Goal: Task Accomplishment & Management: Manage account settings

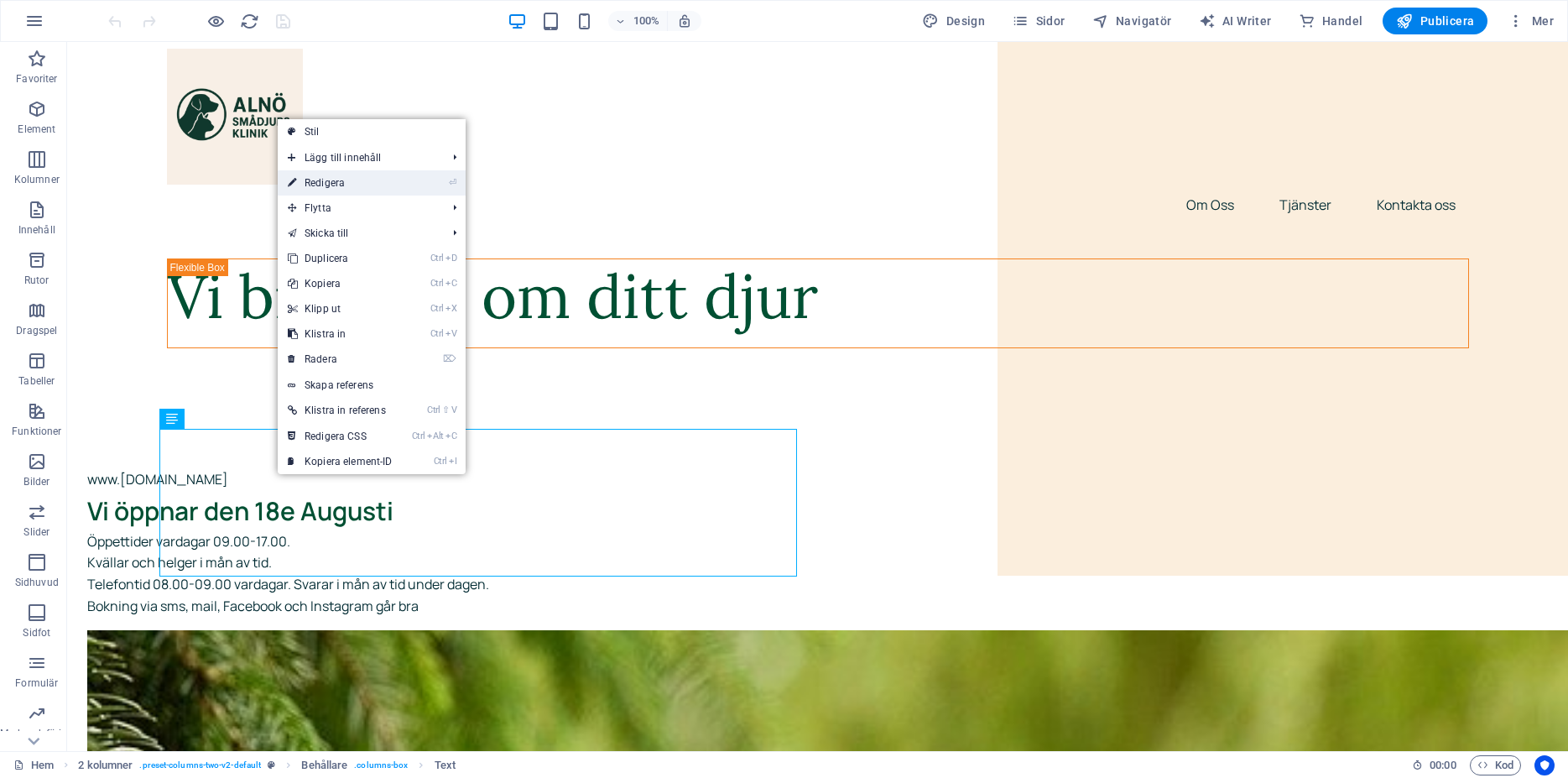
click at [362, 190] on link "⏎ Redigera" at bounding box center [341, 183] width 125 height 25
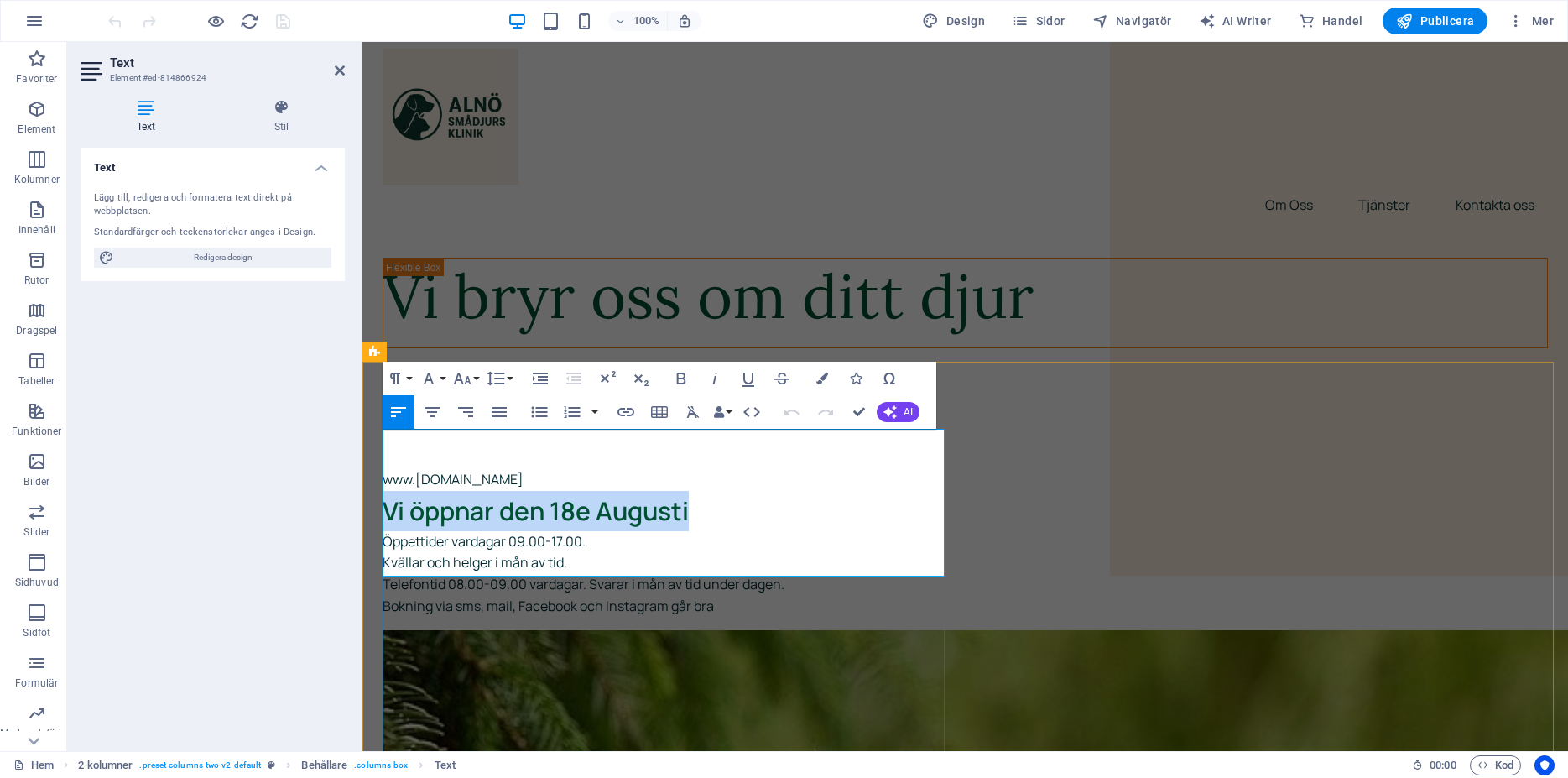
drag, startPoint x: 708, startPoint y: 474, endPoint x: 385, endPoint y: 453, distance: 323.7
click at [385, 491] on p "Vi öppnar den 18e Augusti" at bounding box center [667, 510] width 570 height 40
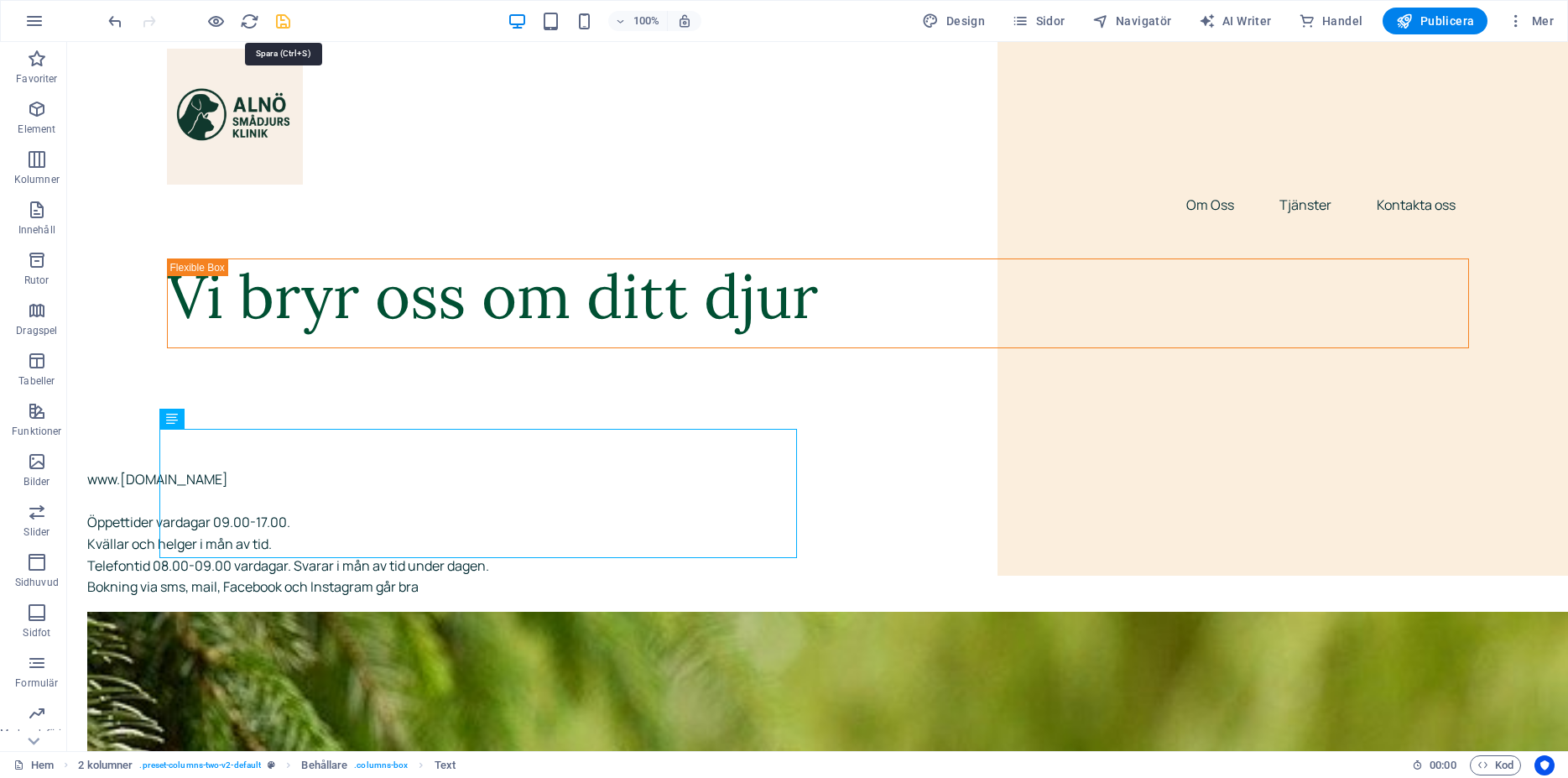
click at [290, 24] on icon "save" at bounding box center [283, 22] width 20 height 20
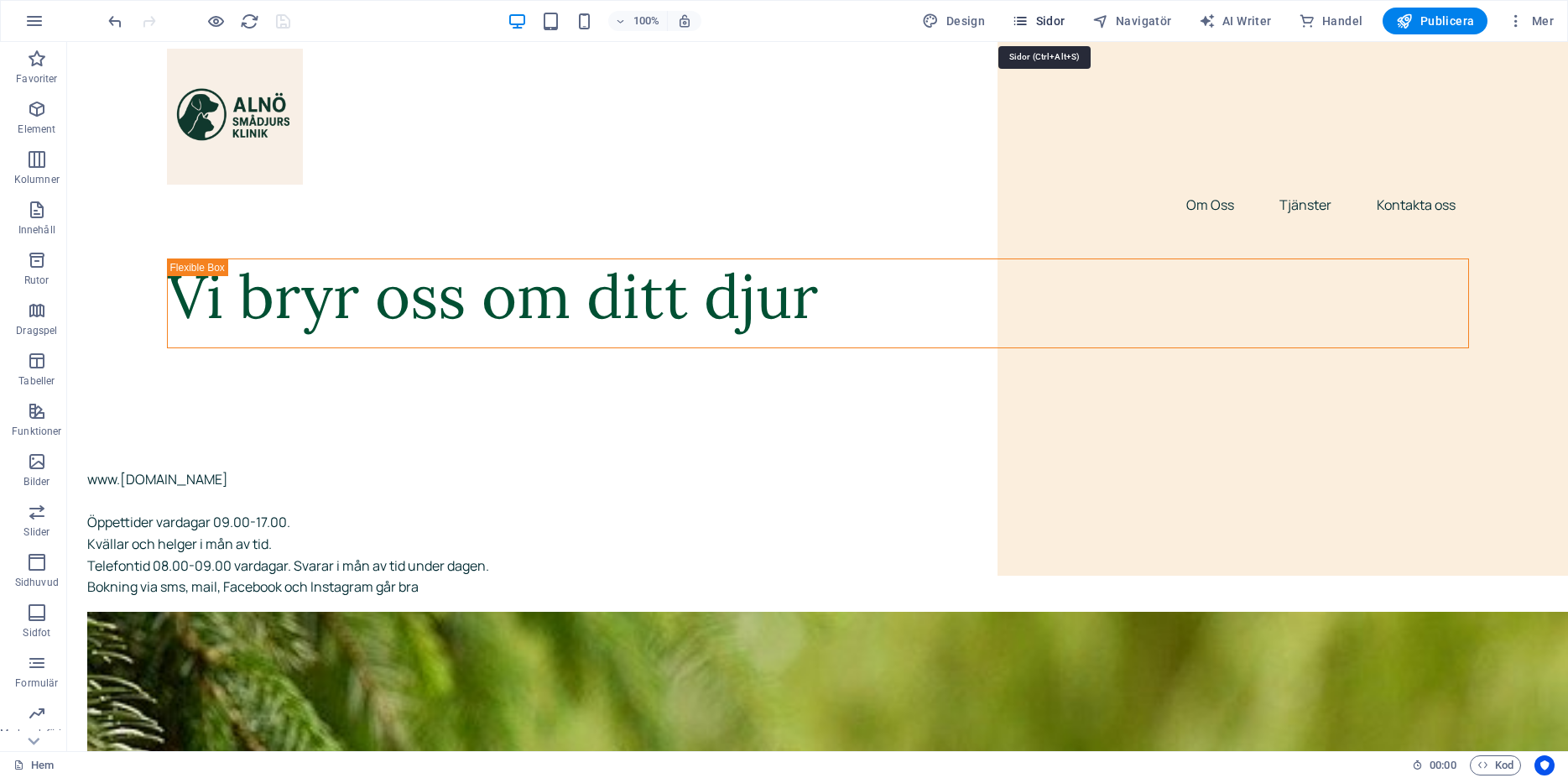
click at [1049, 22] on span "Sidor" at bounding box center [1038, 21] width 52 height 17
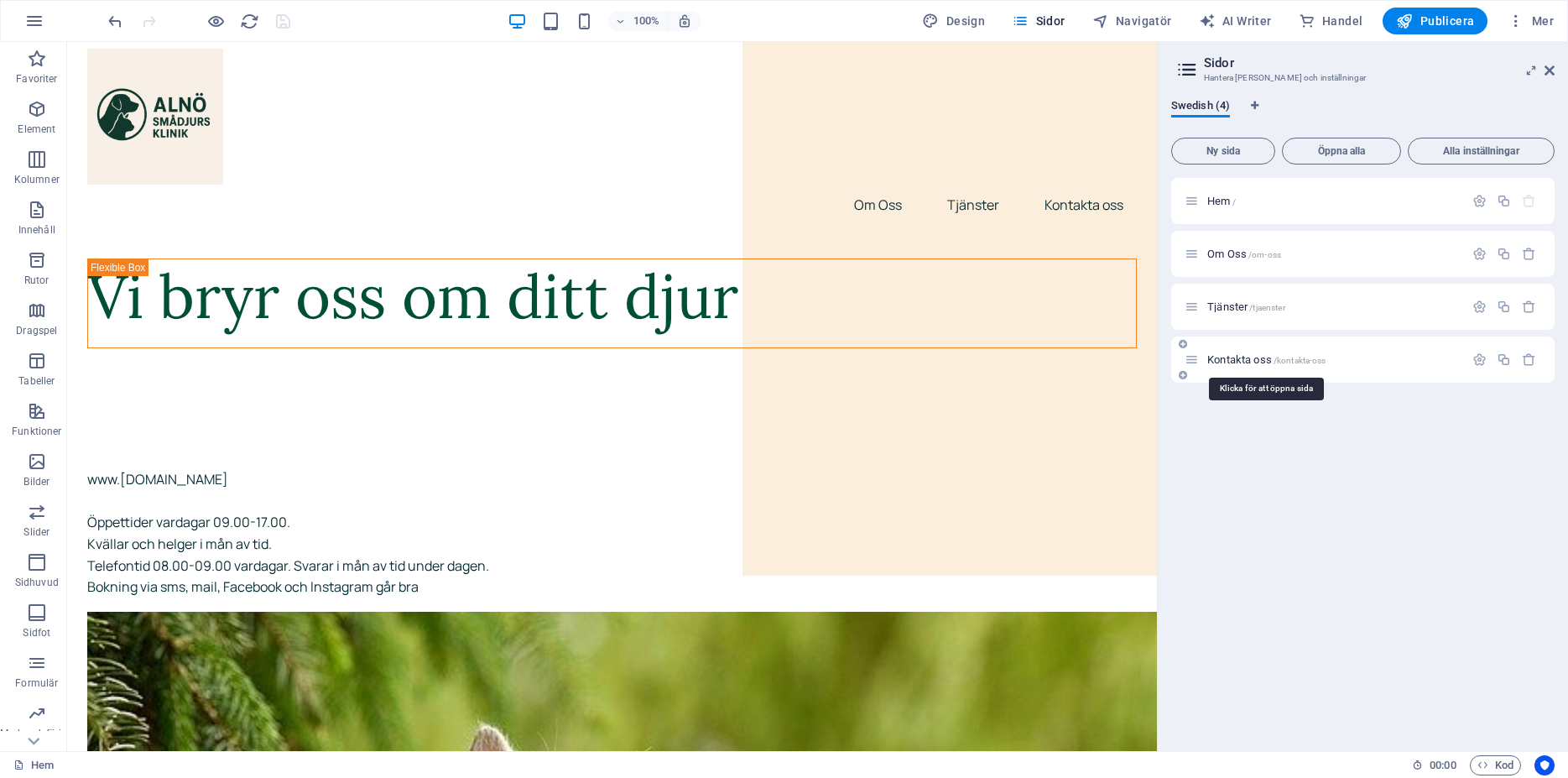
click at [1232, 357] on span "Kontakta oss /kontakta-oss" at bounding box center [1267, 359] width 118 height 12
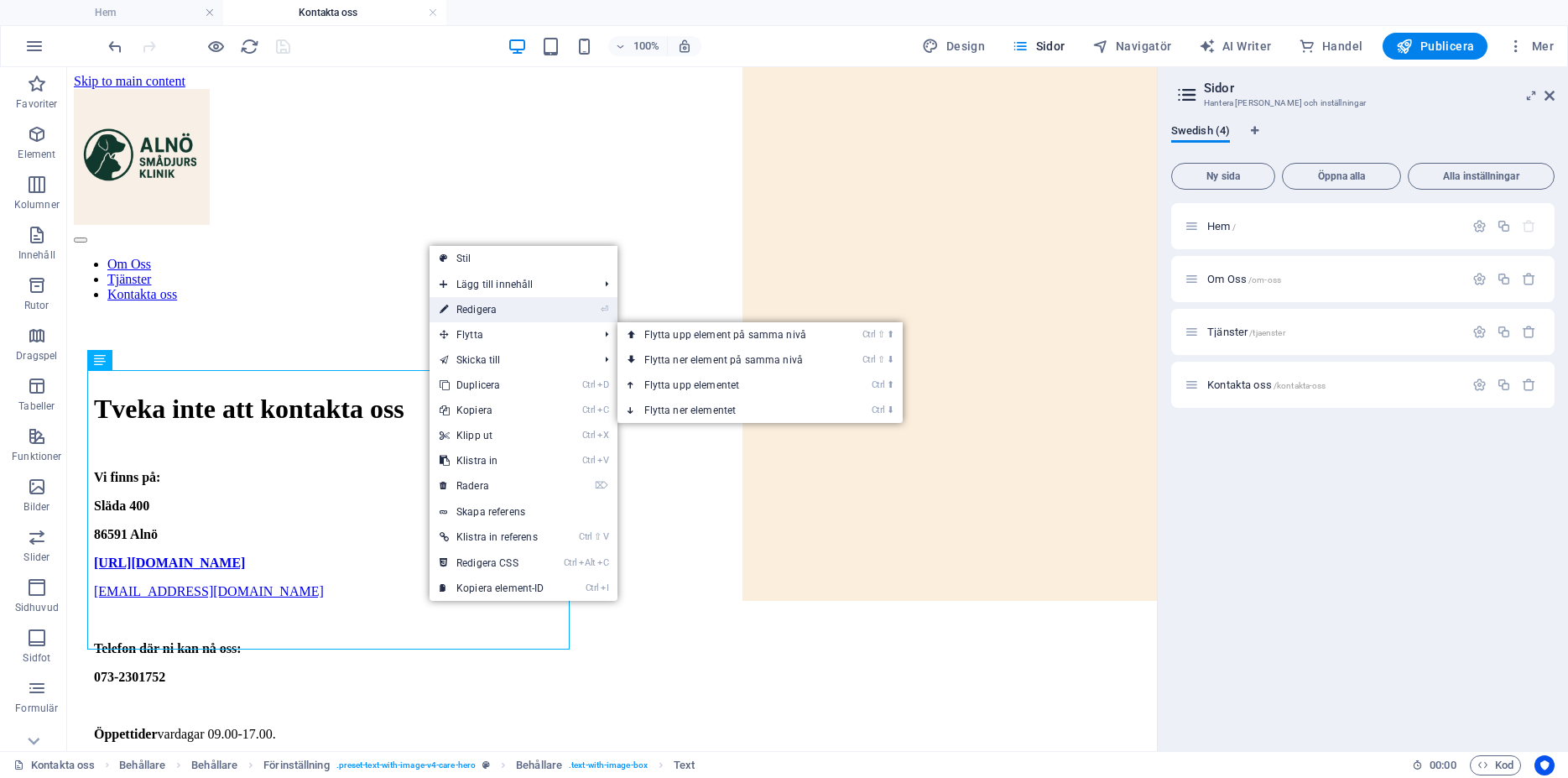
click at [510, 316] on link "⏎ Redigera" at bounding box center [492, 309] width 125 height 25
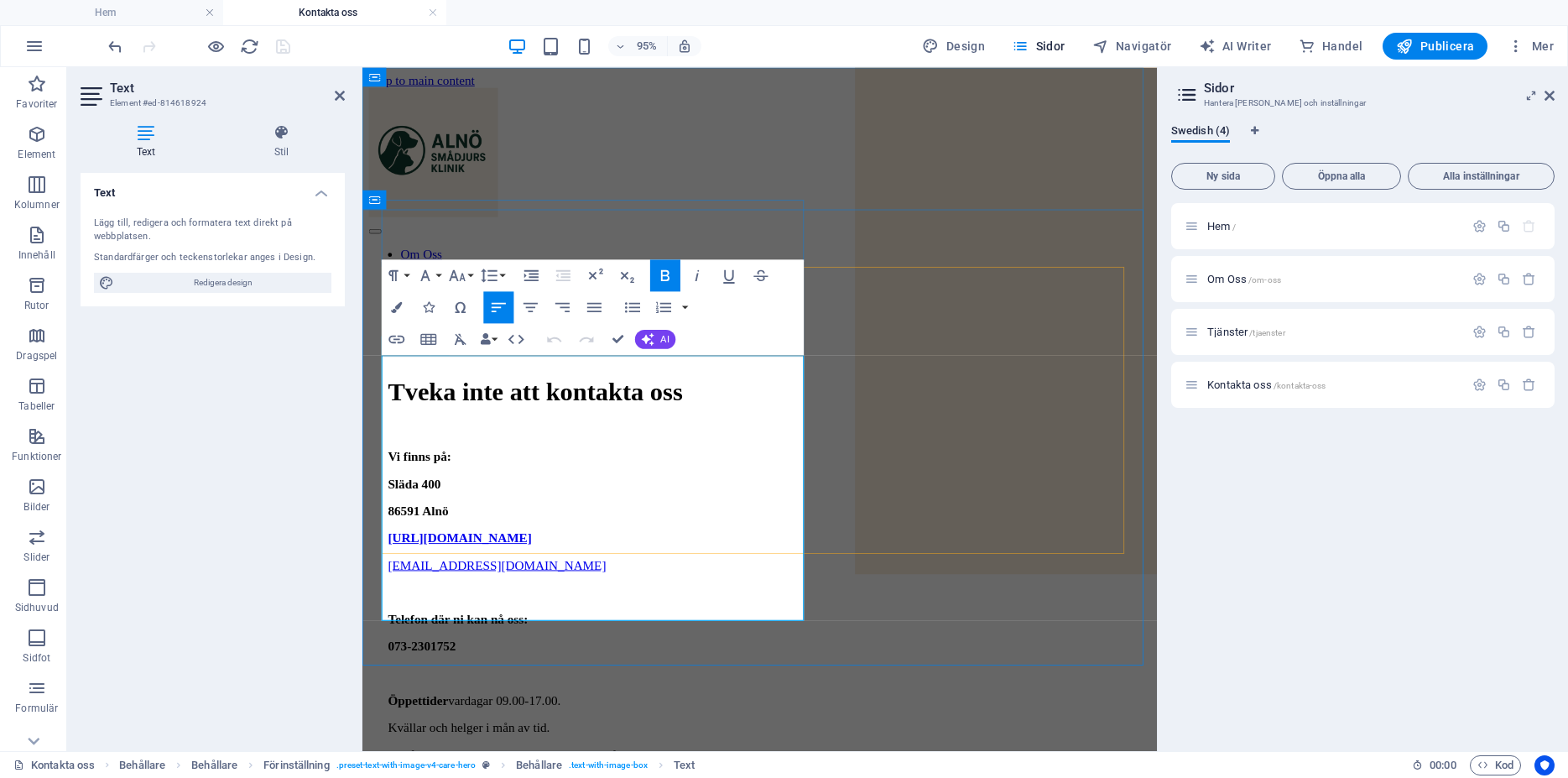
click at [611, 727] on p "Öppettider vardagar 09.00-17.00." at bounding box center [781, 734] width 783 height 15
click at [612, 756] on p "Kvällar och helger i mån av tid." at bounding box center [781, 763] width 783 height 15
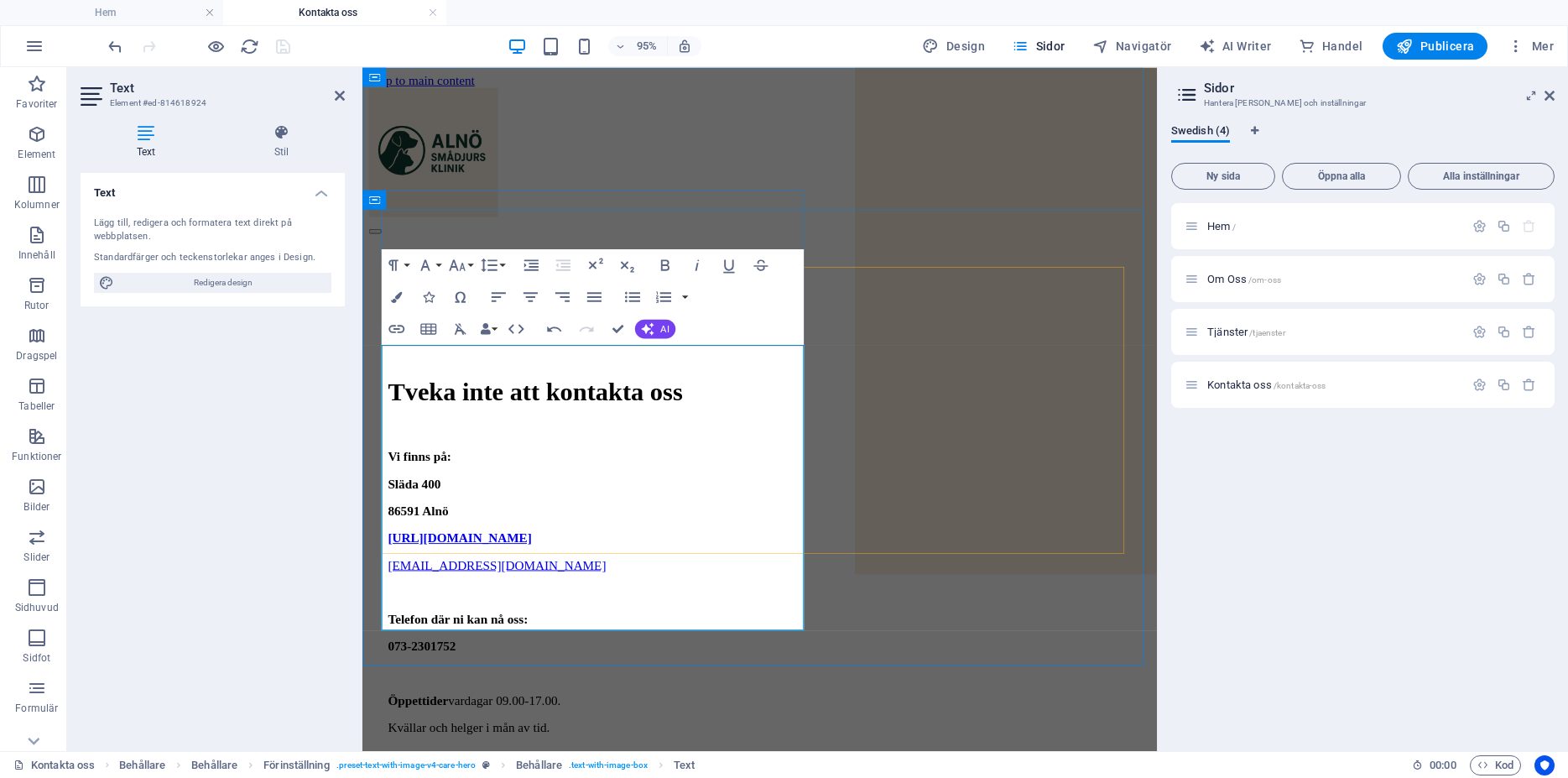
click at [417, 777] on p at bounding box center [781, 791] width 783 height 15
click at [481, 777] on p at bounding box center [781, 791] width 783 height 15
click at [564, 756] on p "Kvällar och helger i mån av tid." at bounding box center [781, 763] width 783 height 15
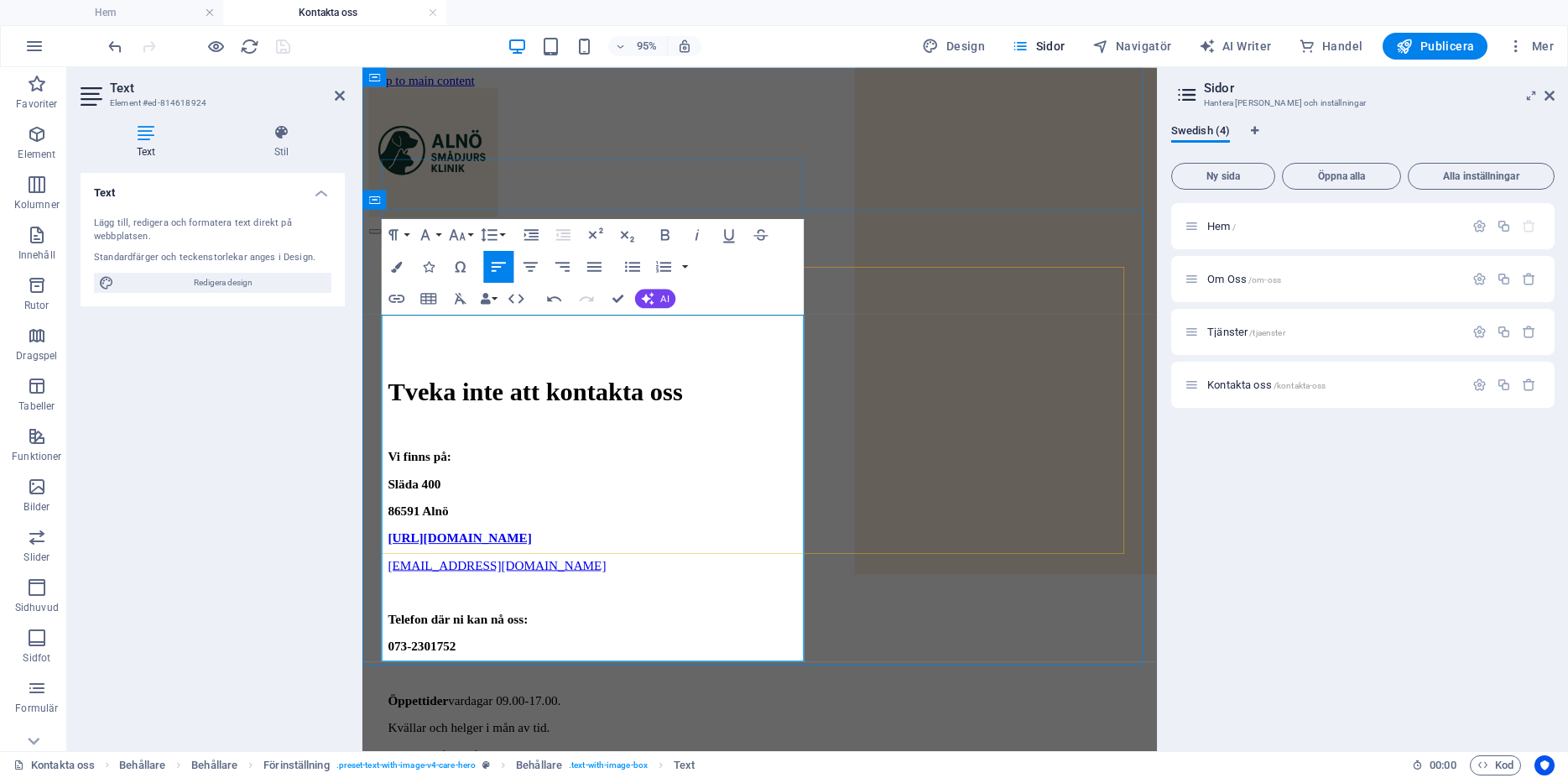
click at [571, 756] on p "Kvällar och helger i mån av tid." at bounding box center [781, 763] width 783 height 15
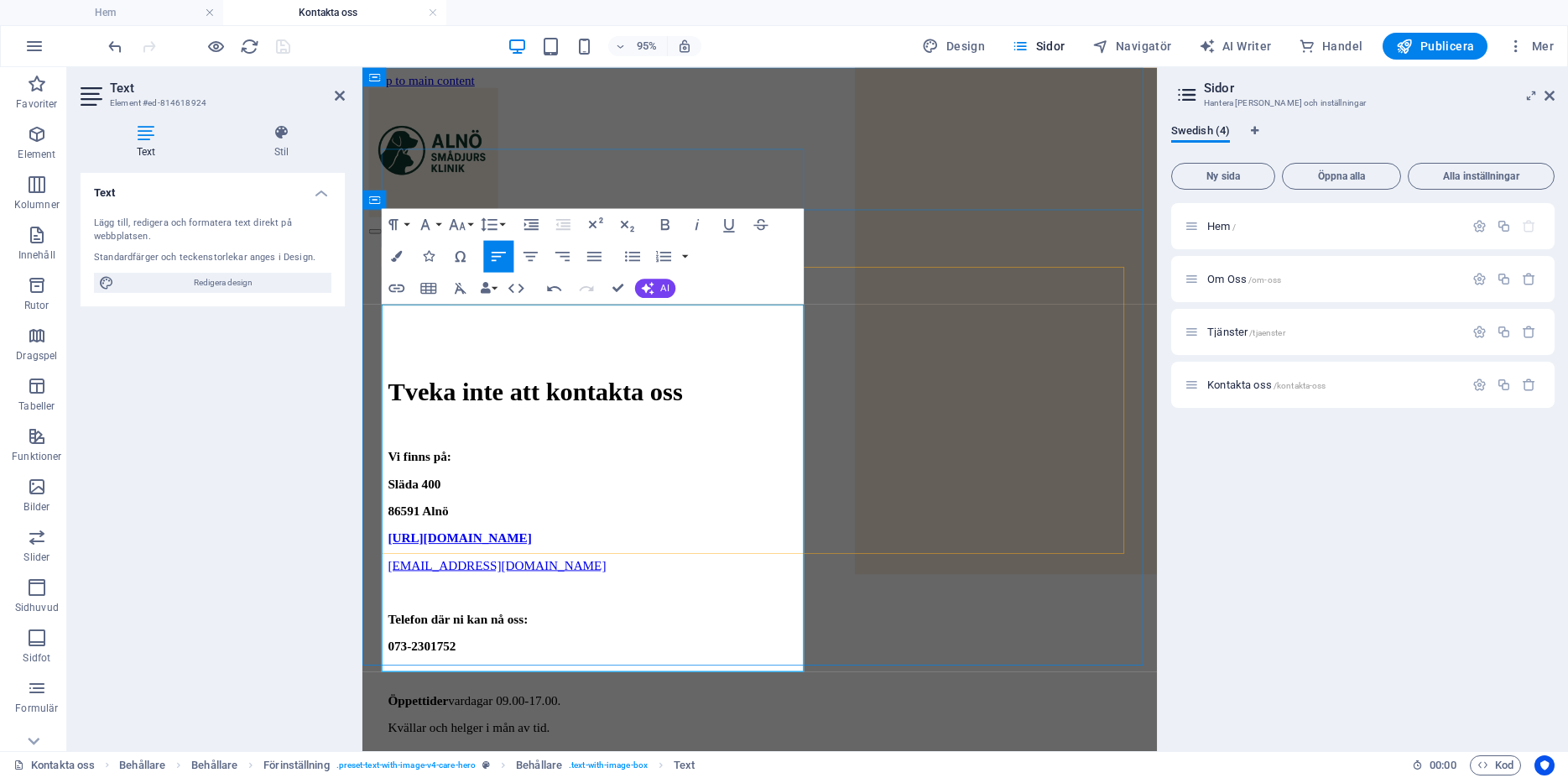
click at [482, 596] on div "Vi finns på: Släda 400 86591 Alnö [URL][DOMAIN_NAME] [EMAIL_ADDRESS][DOMAIN_NAM…" at bounding box center [781, 706] width 783 height 472
drag, startPoint x: 711, startPoint y: 588, endPoint x: 430, endPoint y: 570, distance: 281.6
click at [430, 570] on div "Vi finns på: Släda 400 86591 Alnö [URL][DOMAIN_NAME] [EMAIL_ADDRESS][DOMAIN_NAM…" at bounding box center [781, 706] width 783 height 472
copy div "Parkering finns längs vägen bredvid veterinärskylten."
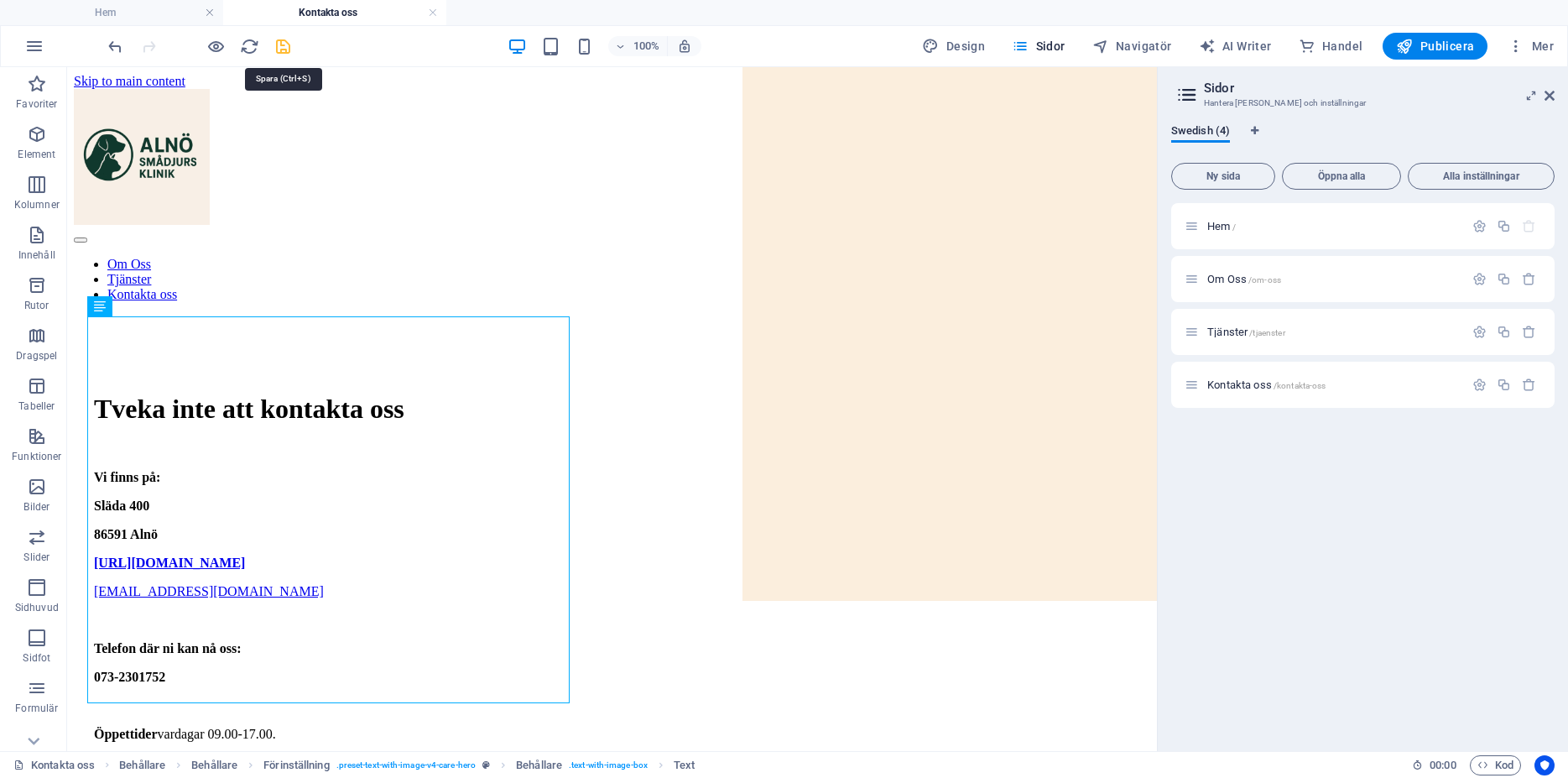
click at [274, 41] on icon "save" at bounding box center [283, 46] width 20 height 20
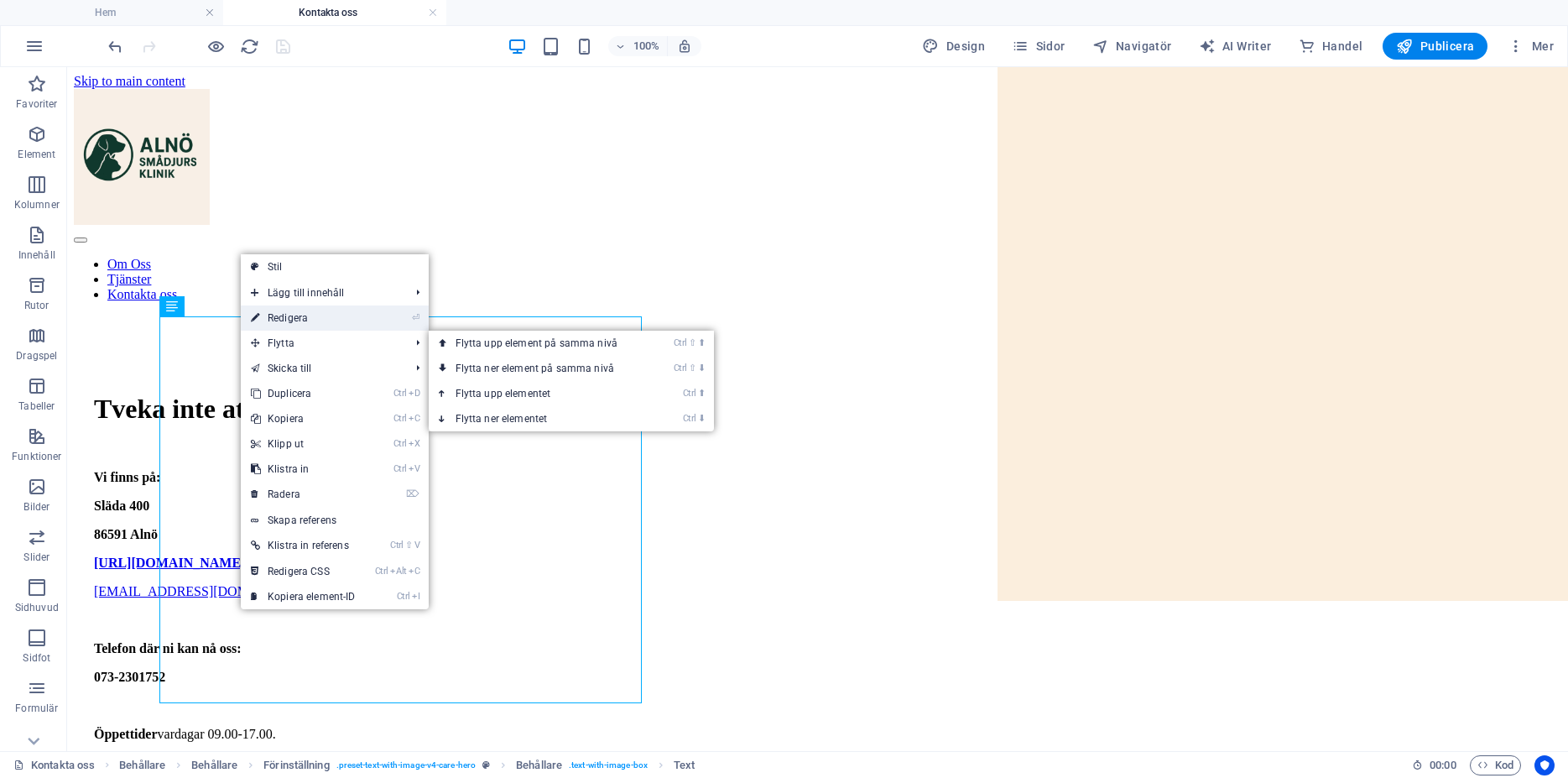
click at [313, 319] on link "⏎ Redigera" at bounding box center [303, 317] width 125 height 25
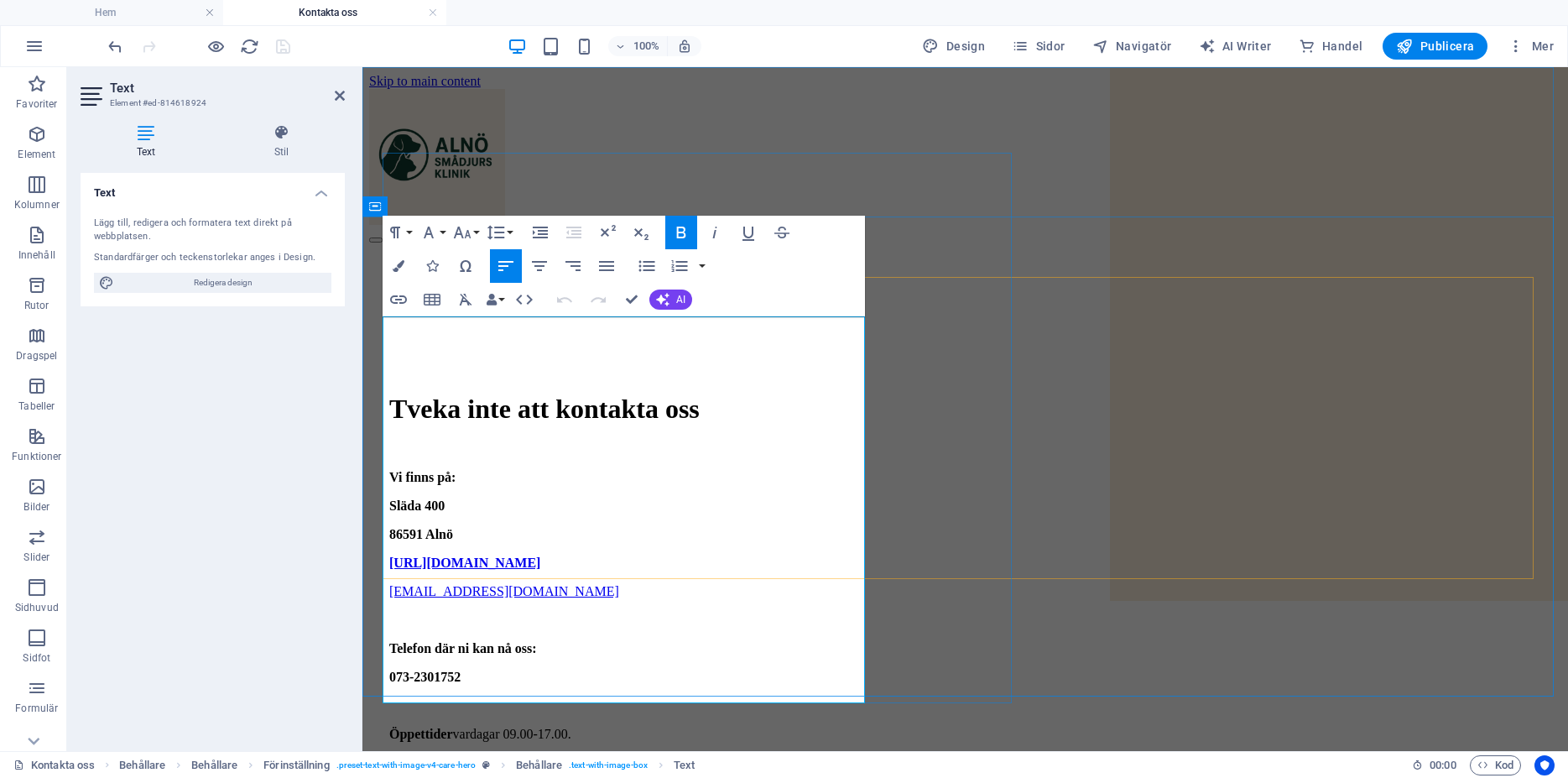
click at [476, 606] on div "Vi finns på: Släda 400 86591 Alnö [URL][DOMAIN_NAME] [EMAIL_ADDRESS][DOMAIN_NAM…" at bounding box center [965, 706] width 1152 height 472
click at [472, 606] on div "Vi finns på: Släda 400 86591 Alnö [URL][DOMAIN_NAME] [EMAIL_ADDRESS][DOMAIN_NAM…" at bounding box center [965, 706] width 1152 height 472
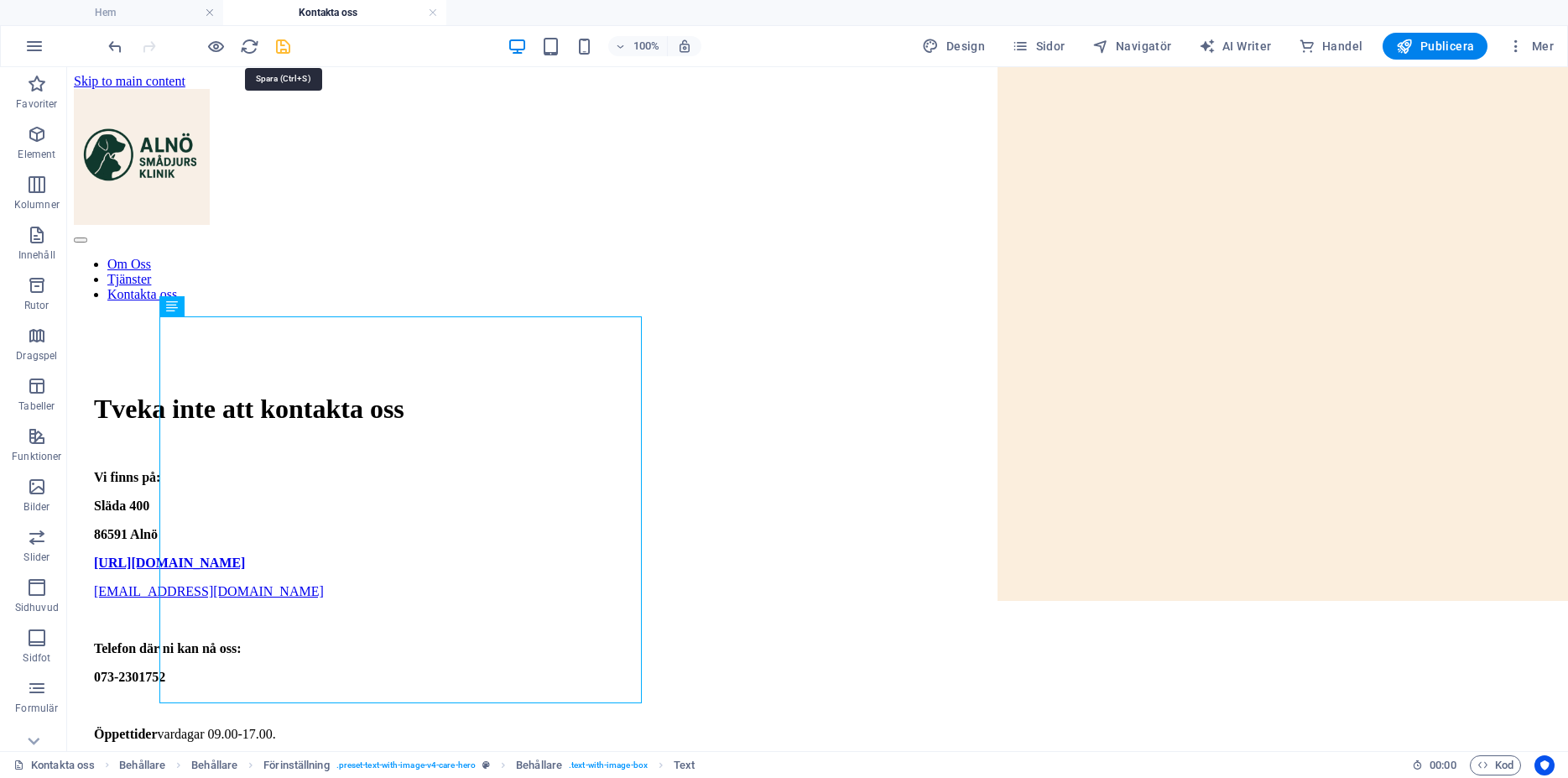
click at [284, 39] on icon "save" at bounding box center [283, 46] width 20 height 20
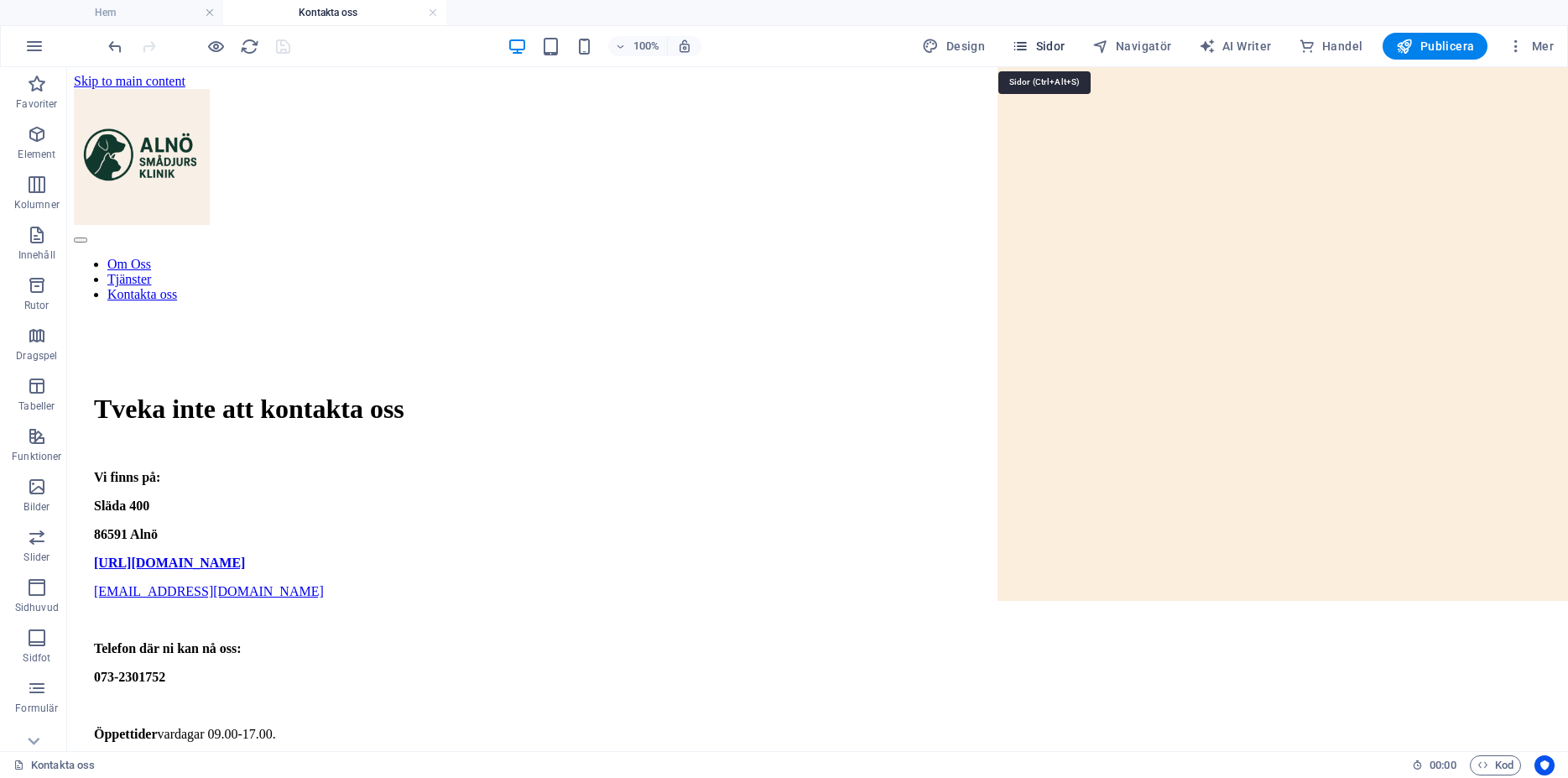
click at [1055, 45] on span "Sidor" at bounding box center [1038, 46] width 52 height 17
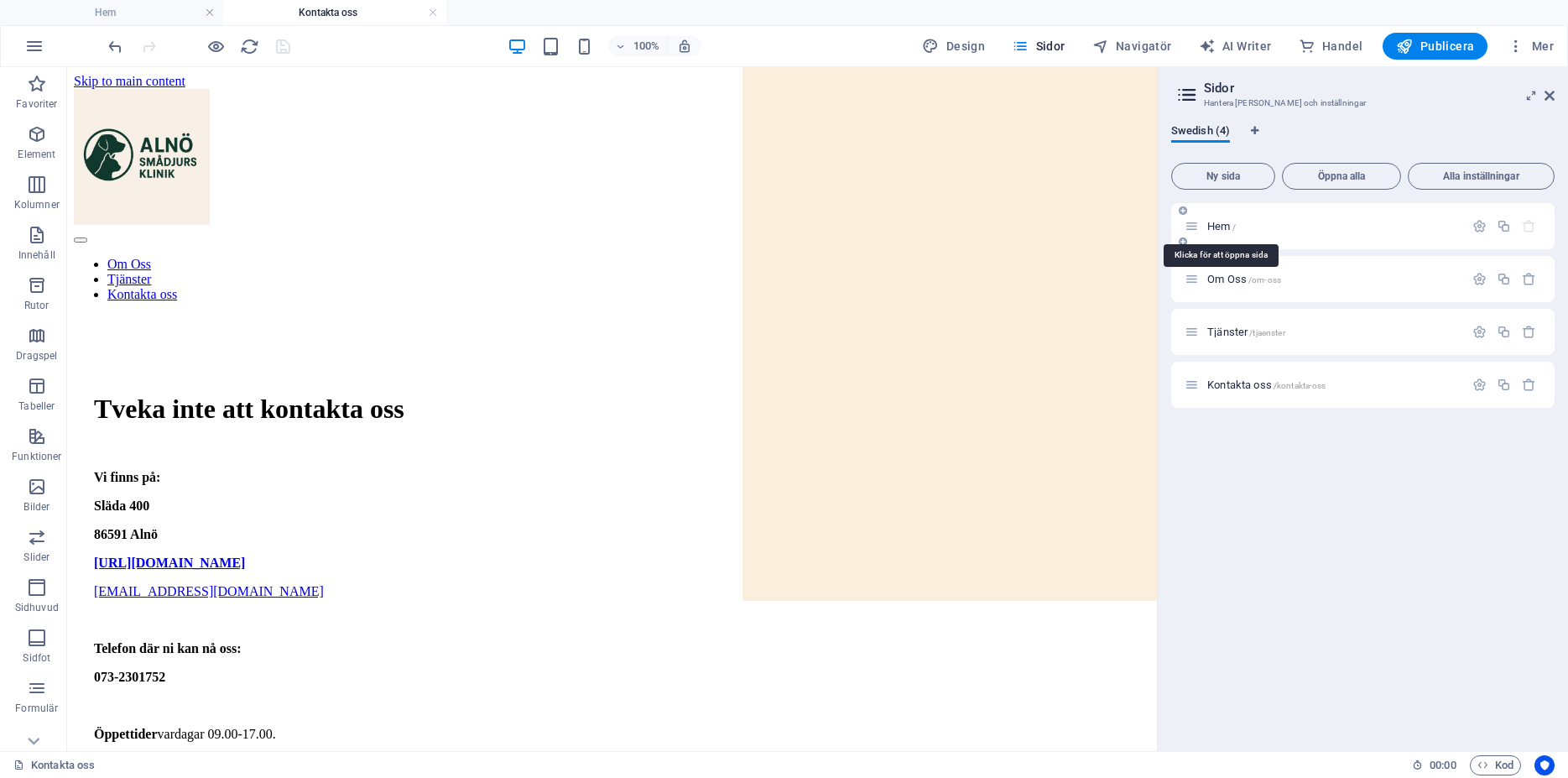
click at [1219, 226] on span "Hem /" at bounding box center [1222, 226] width 28 height 12
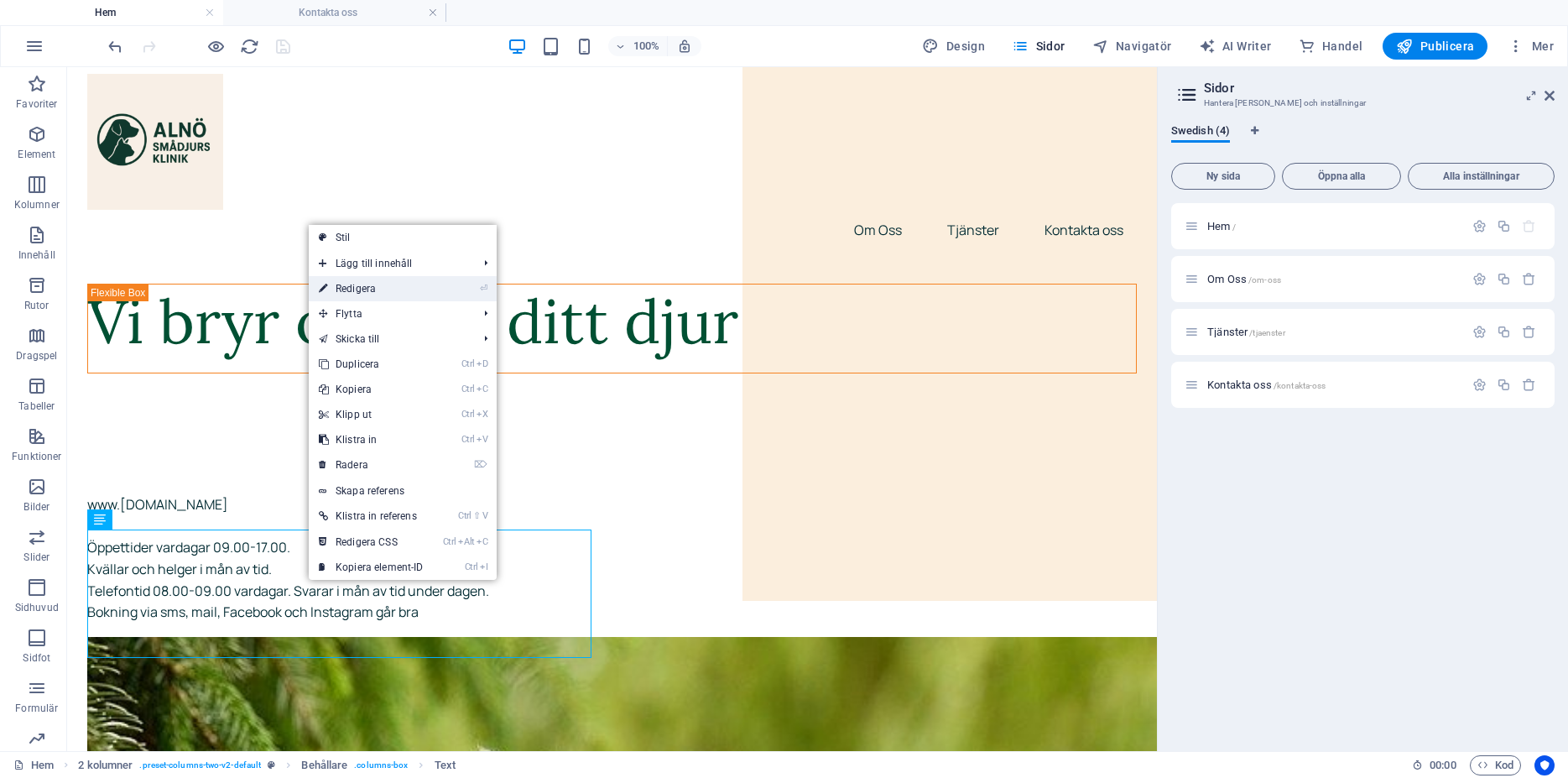
click at [366, 284] on link "⏎ Redigera" at bounding box center [372, 288] width 125 height 25
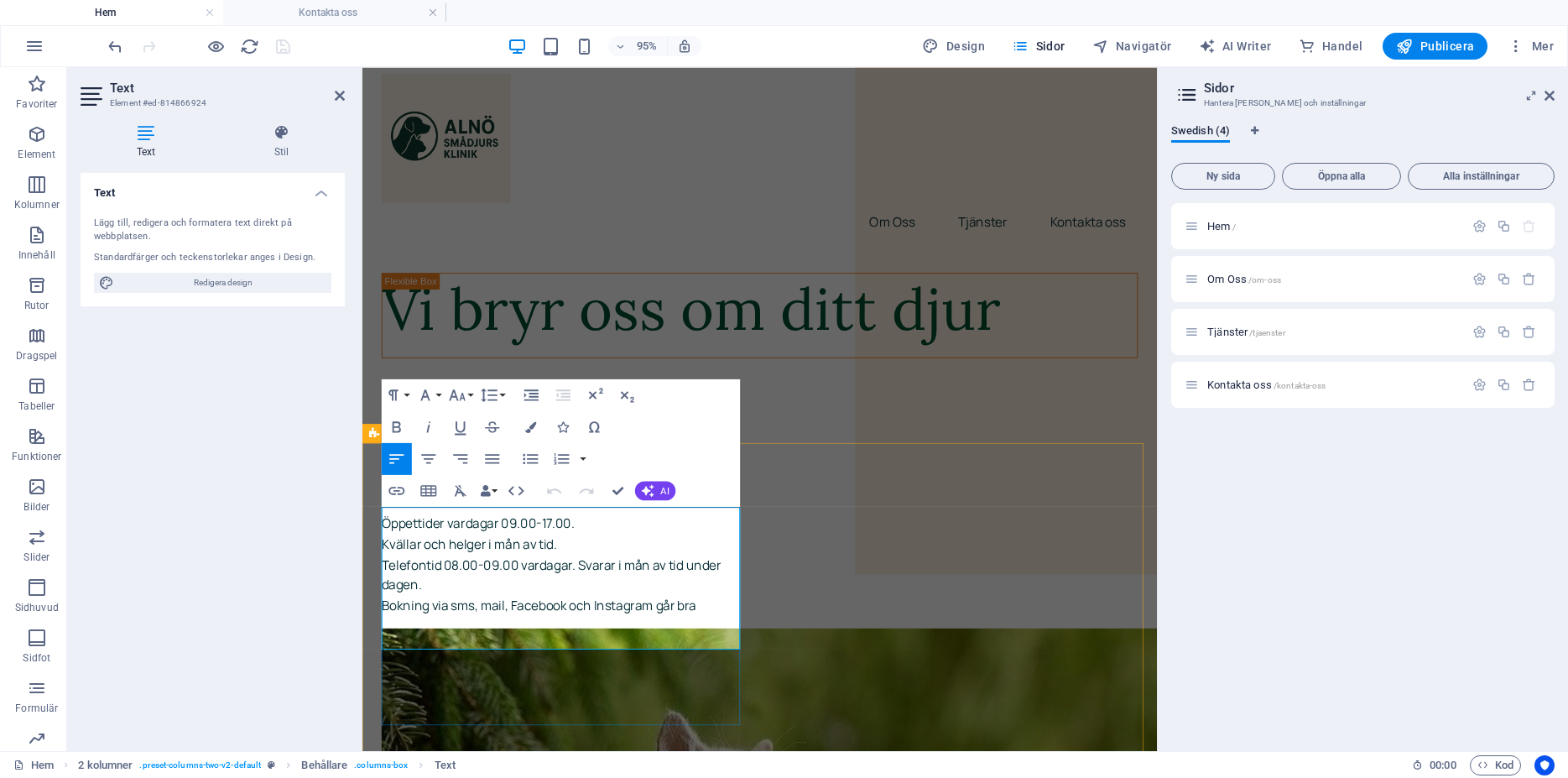
click at [609, 580] on p "Kvällar och helger i mån av tid." at bounding box center [575, 569] width 385 height 22
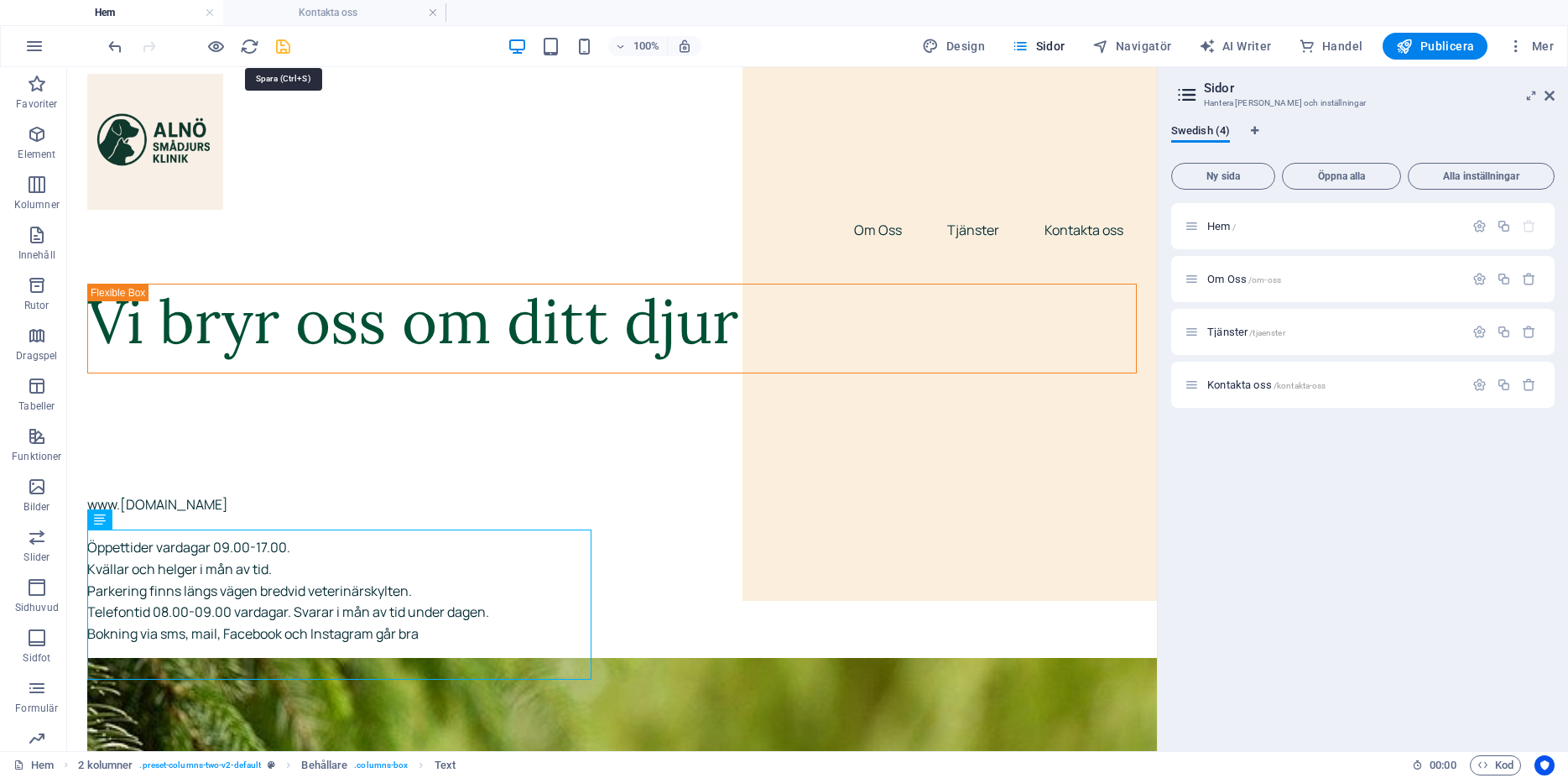
click at [287, 48] on icon "save" at bounding box center [283, 46] width 20 height 20
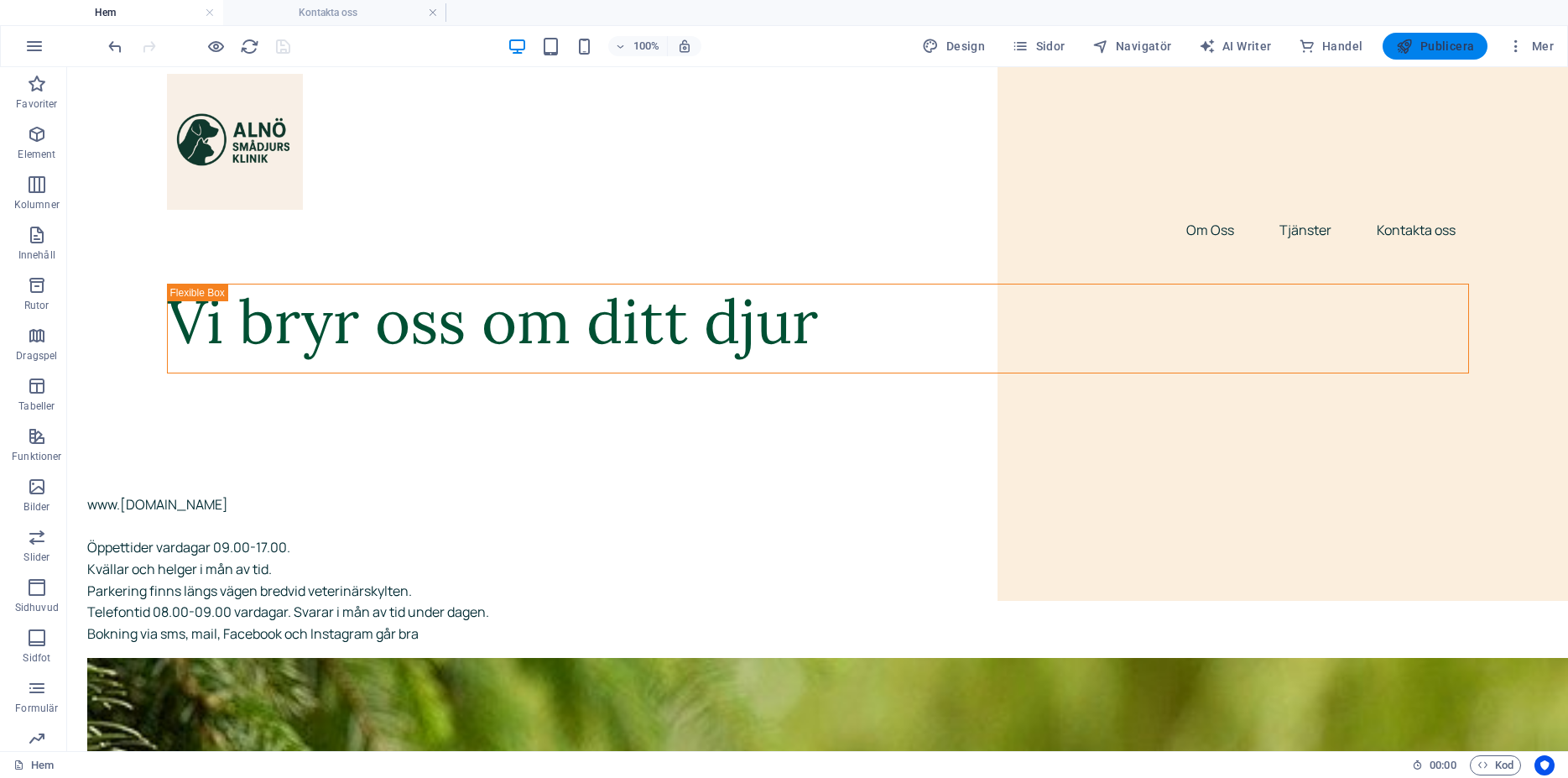
click at [1445, 43] on span "Publicera" at bounding box center [1435, 46] width 78 height 17
